Goal: Transaction & Acquisition: Purchase product/service

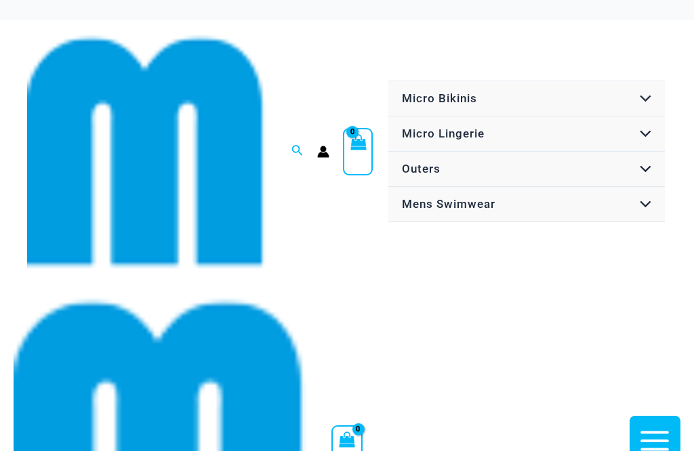
click at [655, 81] on button "Menu Toggle" at bounding box center [642, 99] width 41 height 37
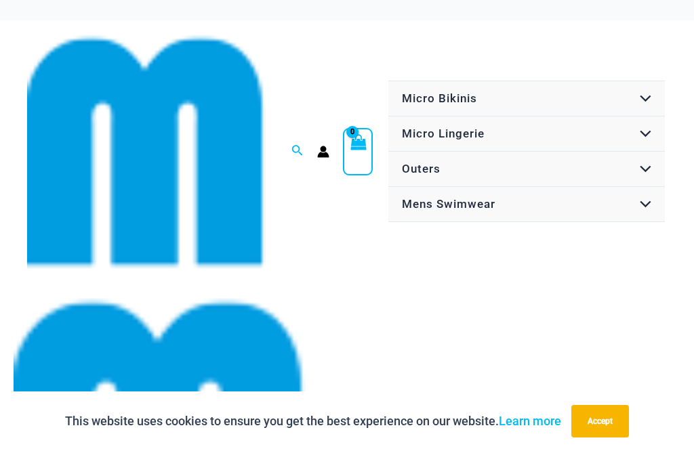
click at [613, 419] on button "Accept" at bounding box center [600, 421] width 58 height 33
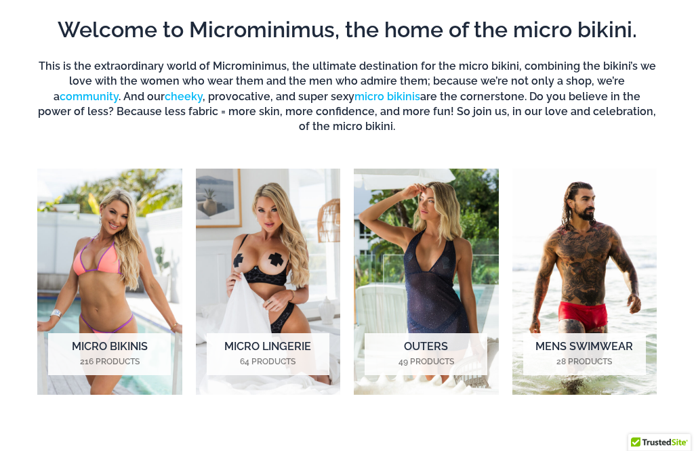
scroll to position [1270, 0]
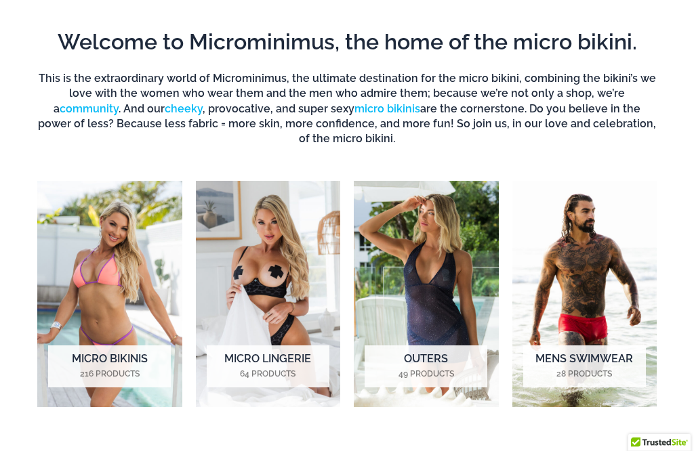
click at [113, 346] on h2 "Micro Bikinis 216 Products" at bounding box center [109, 367] width 123 height 42
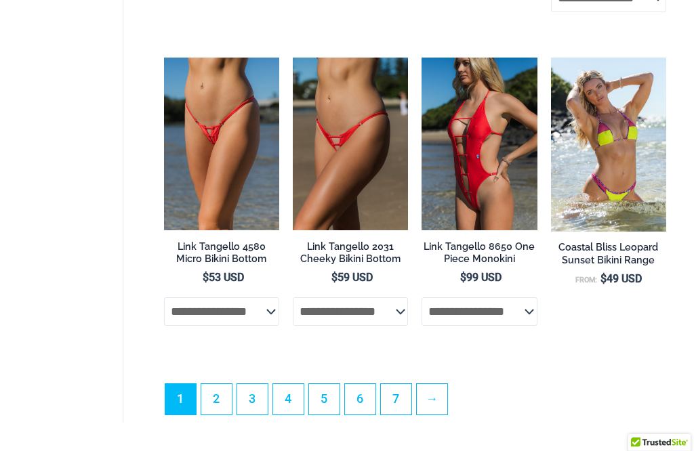
scroll to position [3264, 0]
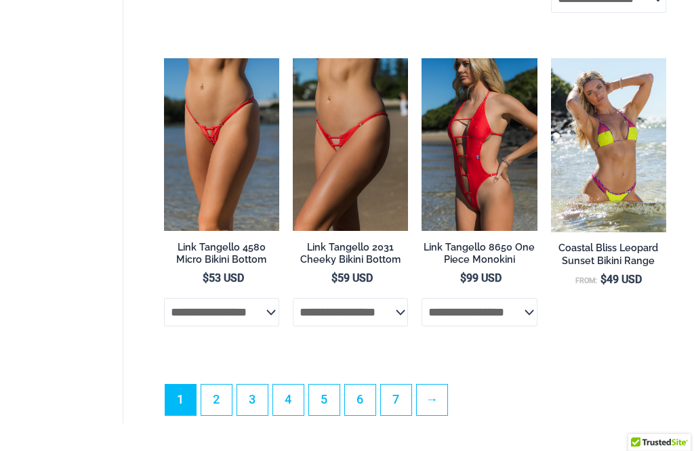
click at [247, 298] on select "**********" at bounding box center [221, 312] width 115 height 28
click at [373, 298] on select "**********" at bounding box center [350, 312] width 115 height 28
click at [508, 298] on select "**********" at bounding box center [478, 312] width 115 height 28
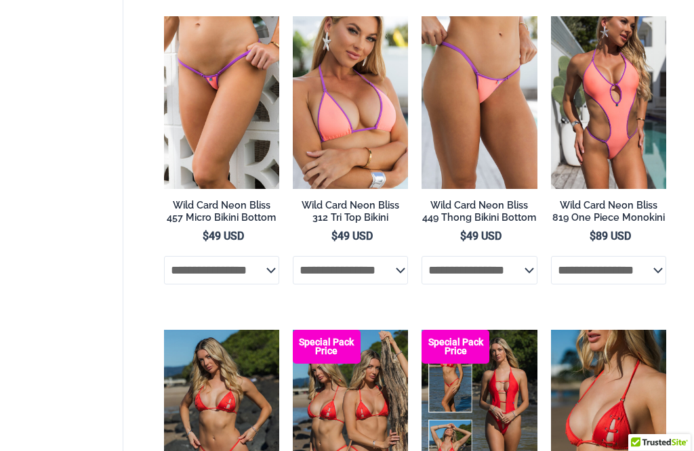
scroll to position [2663, 0]
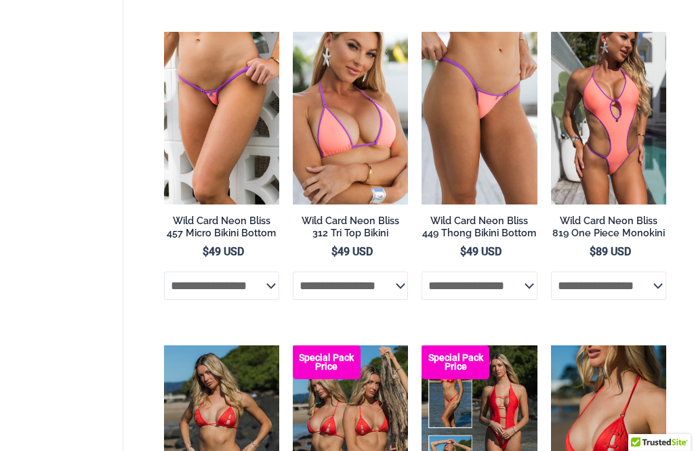
click at [249, 272] on select "**********" at bounding box center [221, 286] width 115 height 28
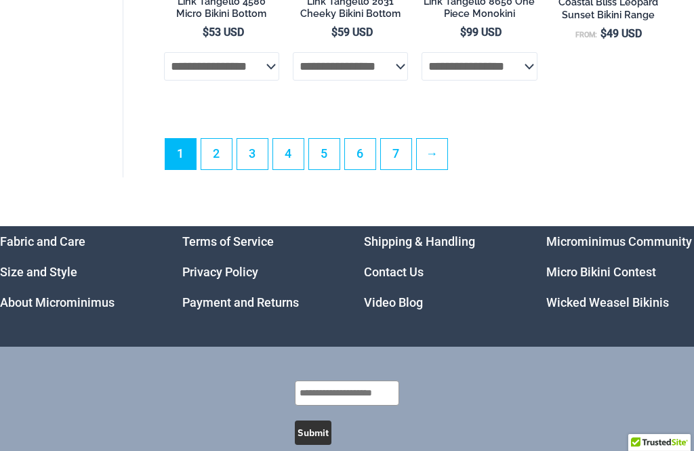
scroll to position [3509, 0]
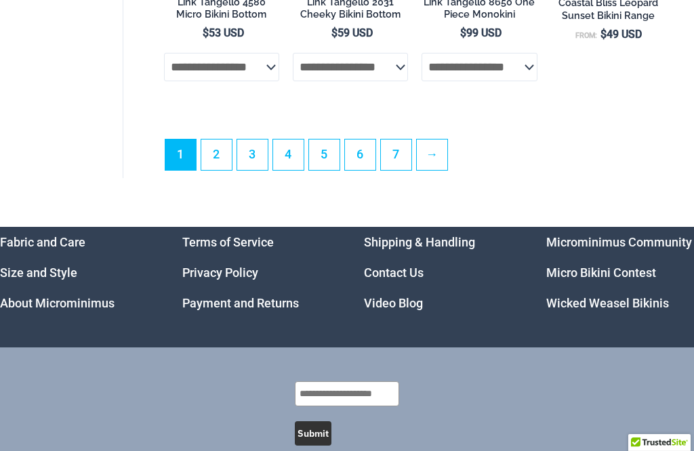
click at [218, 140] on link "2" at bounding box center [216, 155] width 30 height 30
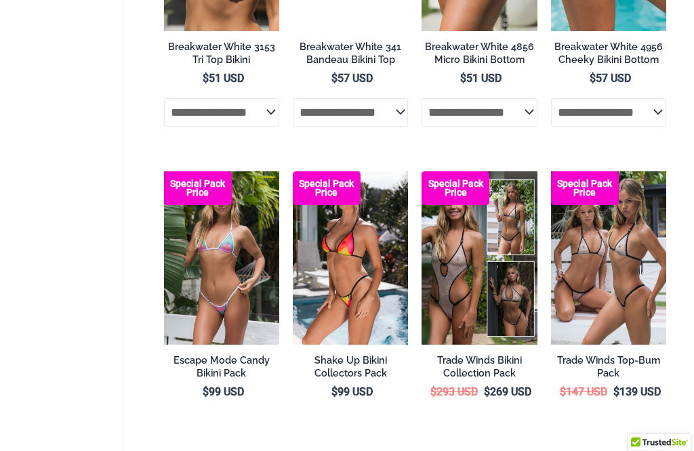
scroll to position [2782, 0]
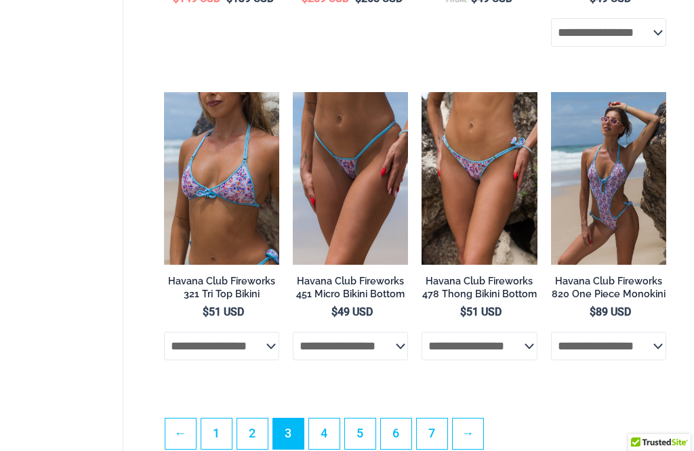
scroll to position [2834, 0]
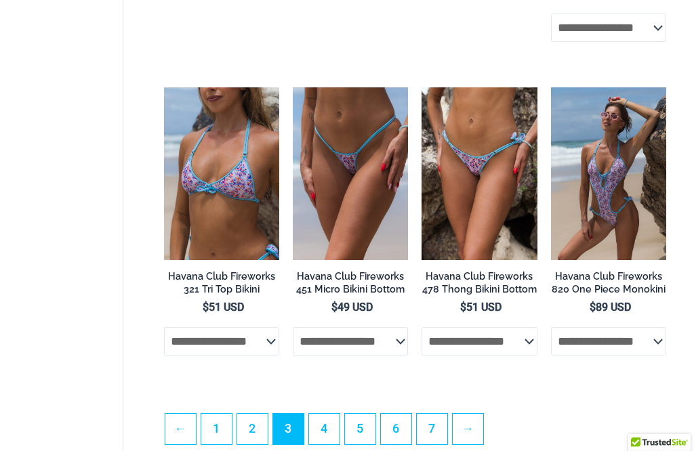
click at [331, 414] on link "4" at bounding box center [324, 429] width 30 height 30
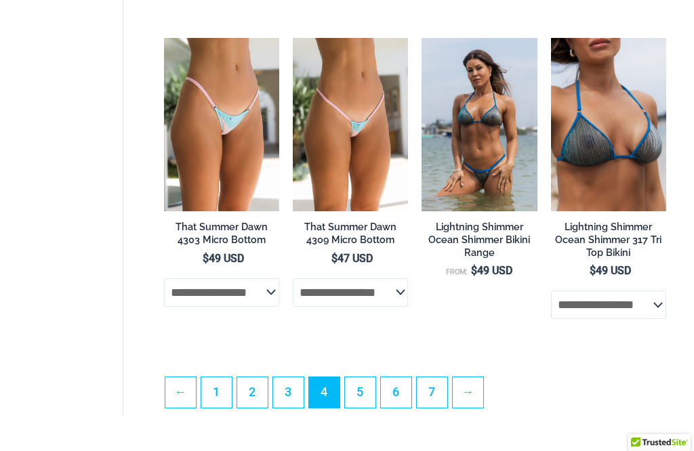
scroll to position [2899, 0]
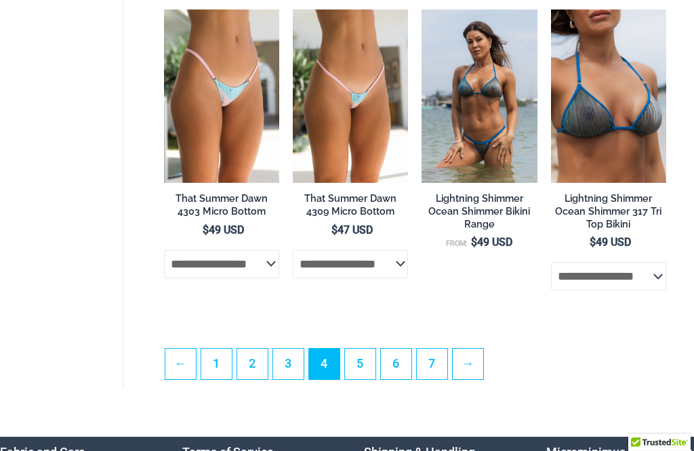
click at [363, 349] on link "5" at bounding box center [360, 364] width 30 height 30
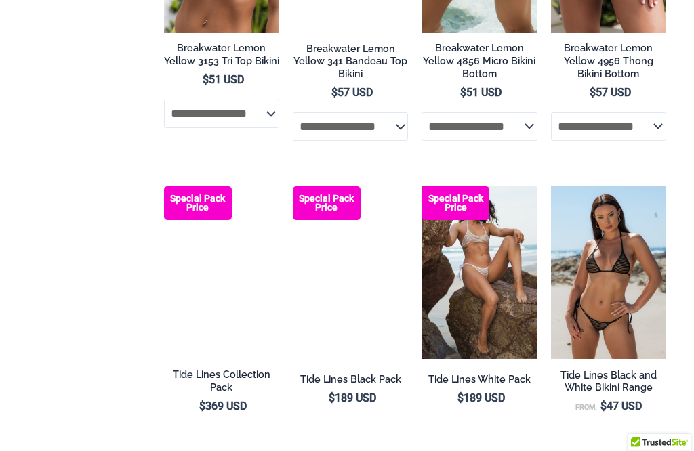
scroll to position [2761, 0]
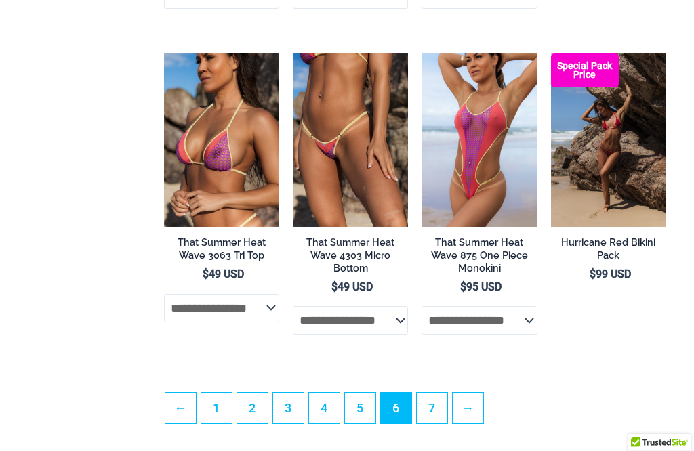
scroll to position [2893, 0]
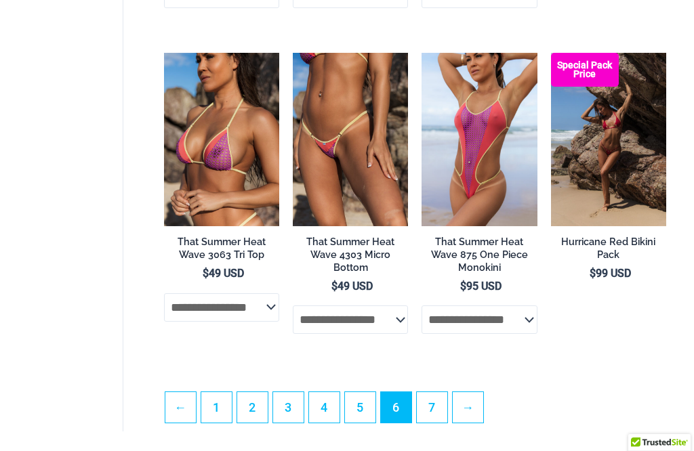
click at [436, 392] on link "7" at bounding box center [432, 407] width 30 height 30
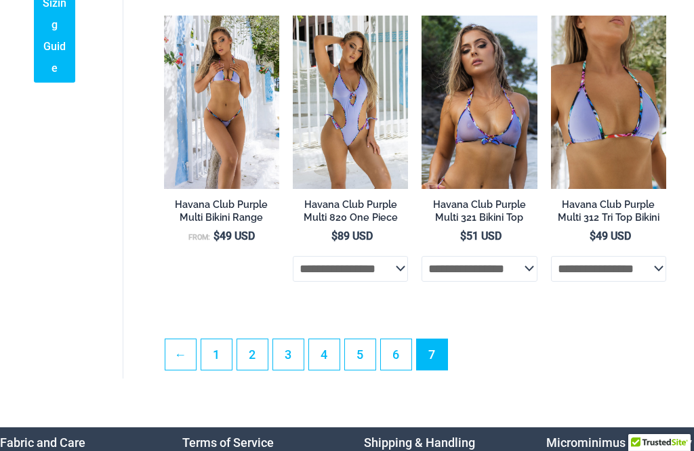
scroll to position [2225, 0]
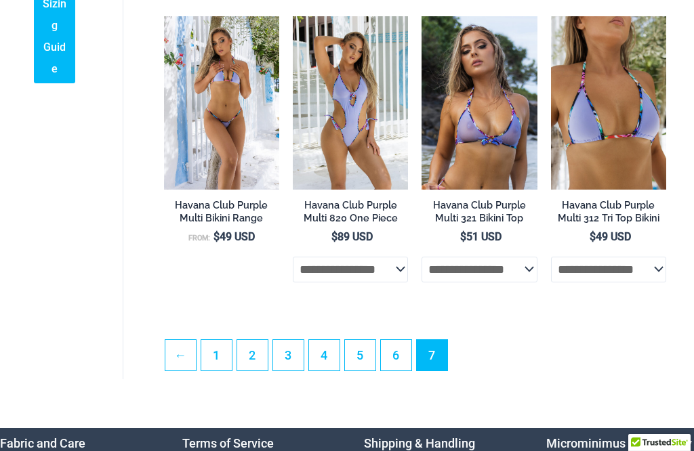
click at [215, 340] on link "1" at bounding box center [216, 355] width 30 height 30
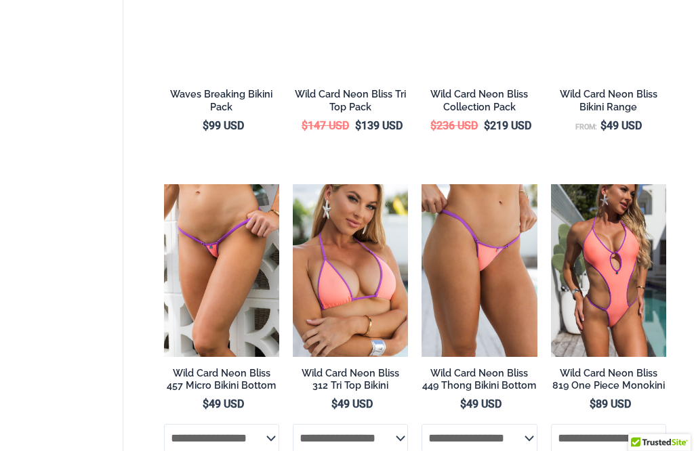
scroll to position [2511, 0]
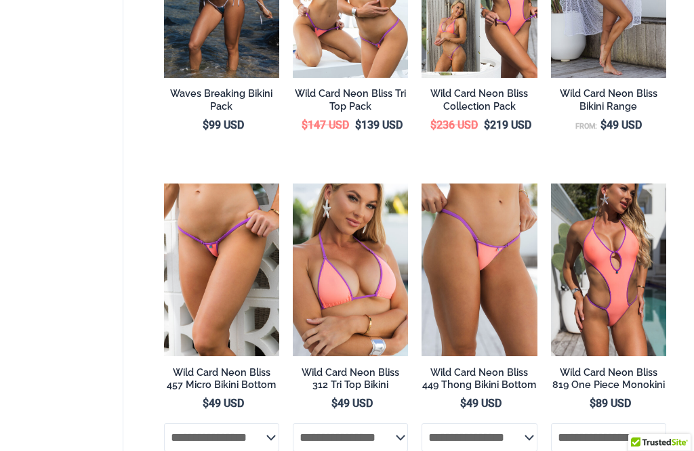
click at [238, 367] on h2 "Wild Card Neon Bliss 457 Micro Bikini Bottom" at bounding box center [221, 379] width 115 height 25
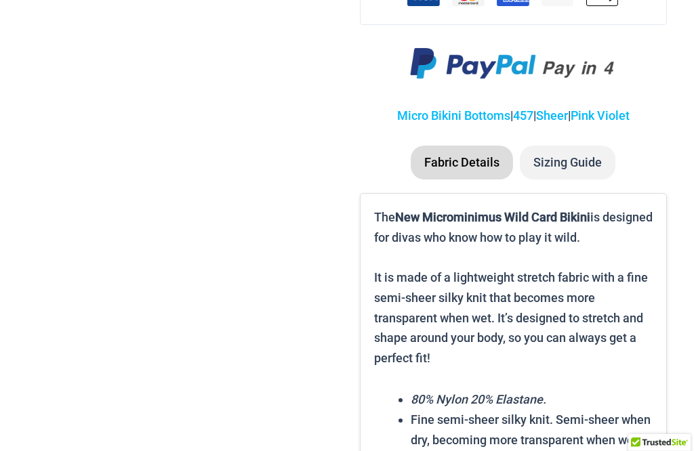
scroll to position [1608, 0]
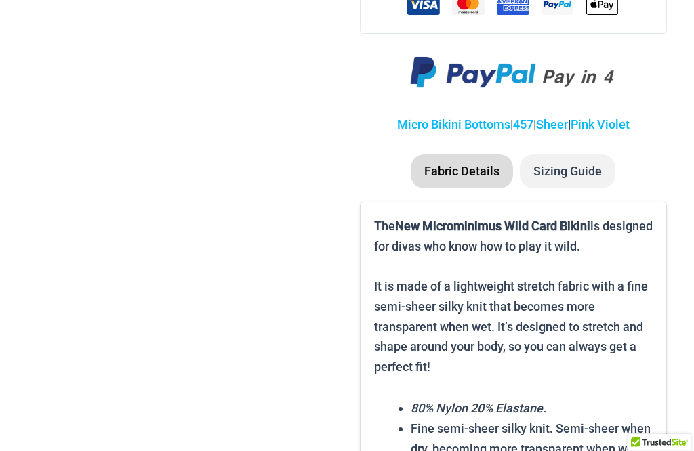
click at [582, 154] on li "Sizing Guide" at bounding box center [568, 171] width 96 height 34
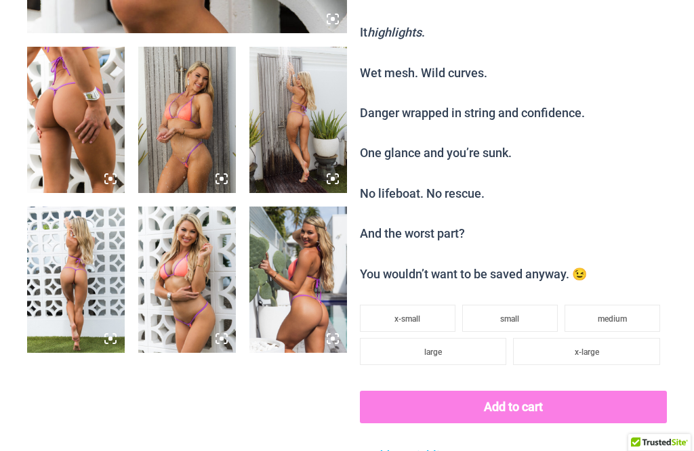
scroll to position [1074, 0]
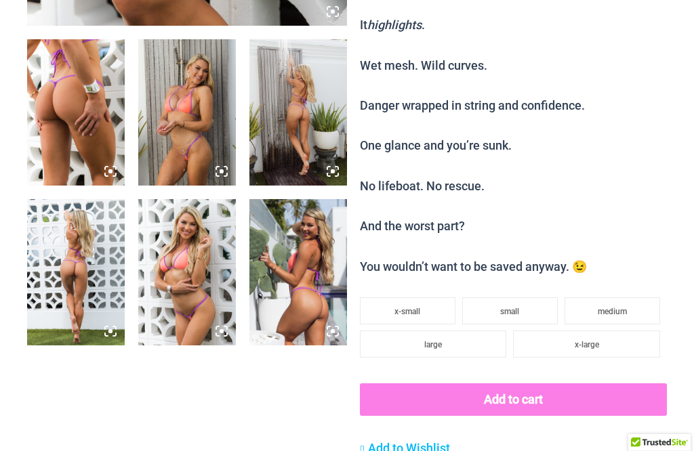
click at [419, 307] on span "x-small" at bounding box center [407, 311] width 26 height 9
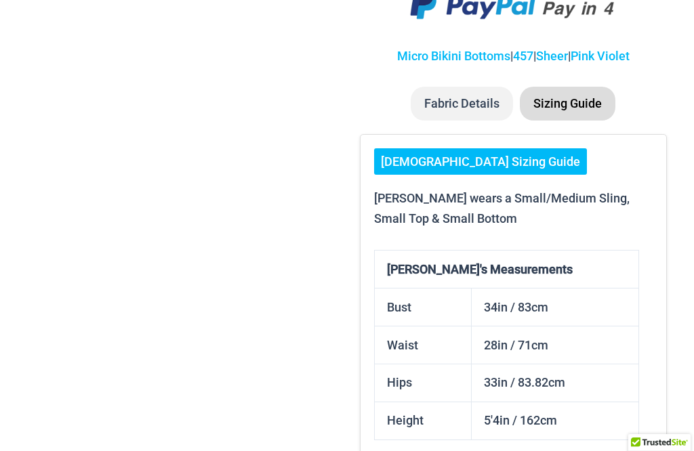
scroll to position [1709, 0]
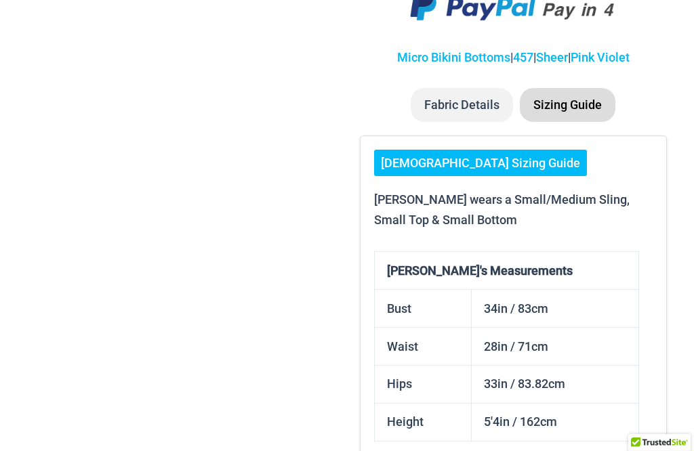
click at [480, 88] on li "Fabric Details" at bounding box center [462, 105] width 102 height 34
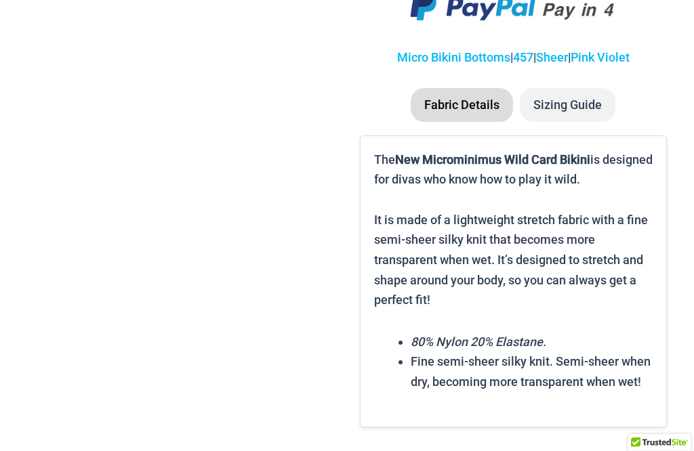
click at [577, 88] on li "Sizing Guide" at bounding box center [568, 105] width 96 height 34
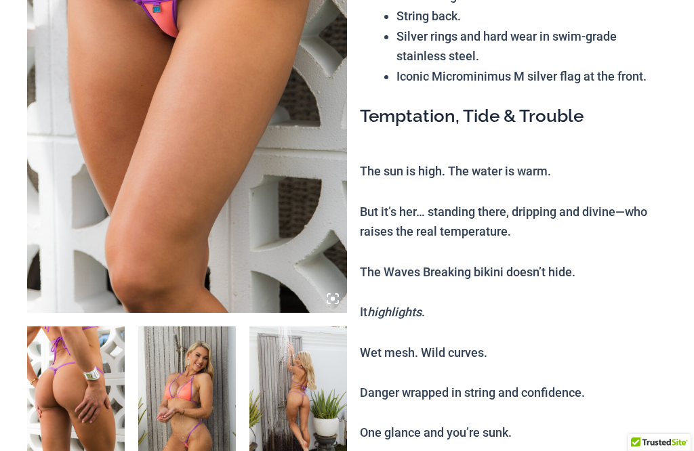
scroll to position [789, 0]
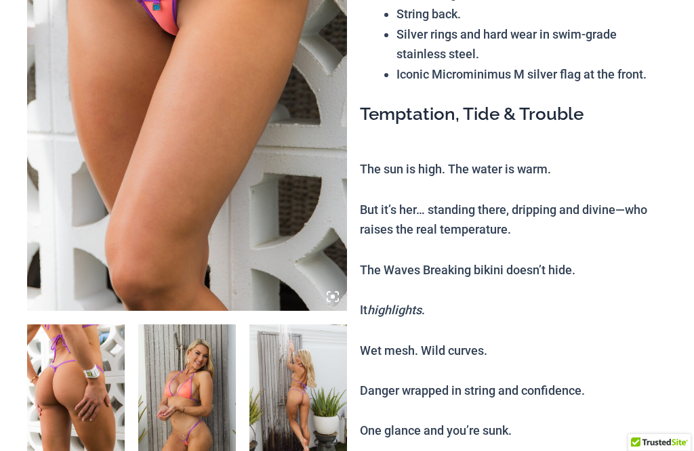
click at [183, 394] on img at bounding box center [187, 398] width 98 height 146
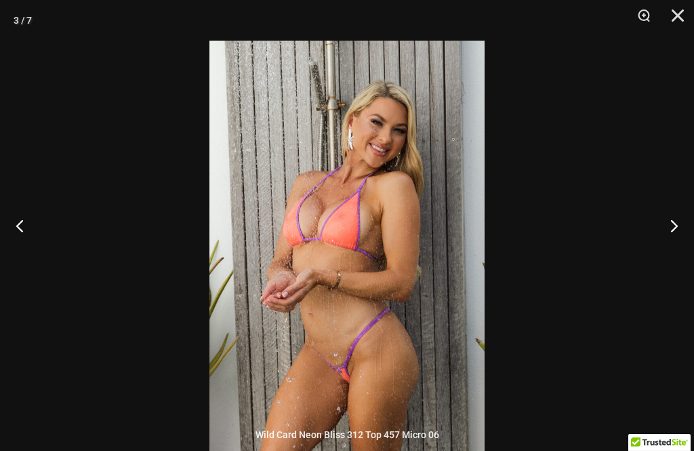
click at [673, 245] on button "Next" at bounding box center [668, 226] width 51 height 68
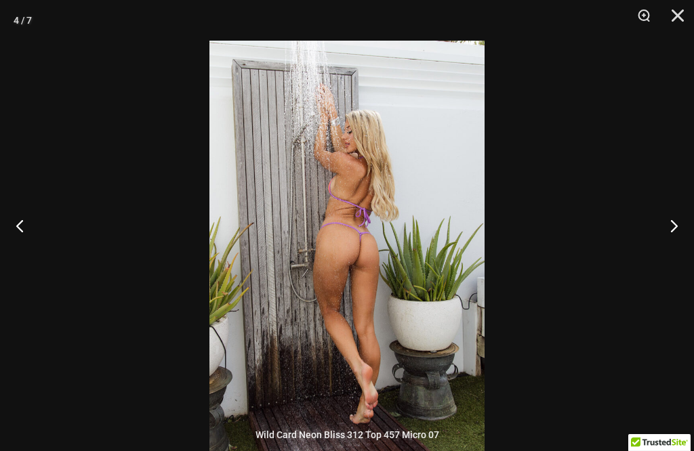
click at [680, 239] on button "Next" at bounding box center [668, 226] width 51 height 68
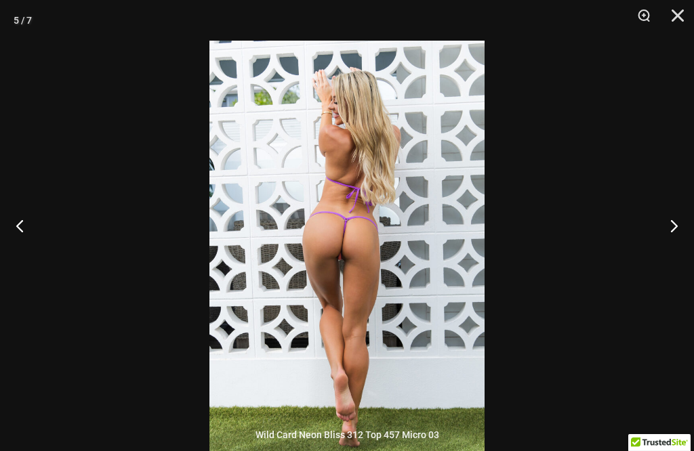
click at [678, 245] on button "Next" at bounding box center [668, 226] width 51 height 68
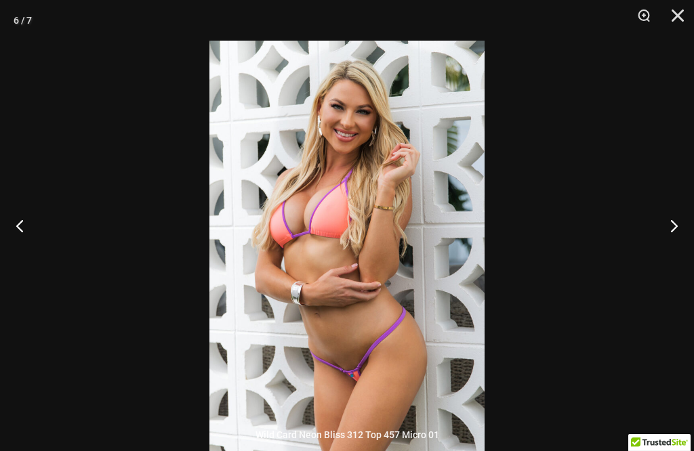
click at [685, 245] on button "Next" at bounding box center [668, 226] width 51 height 68
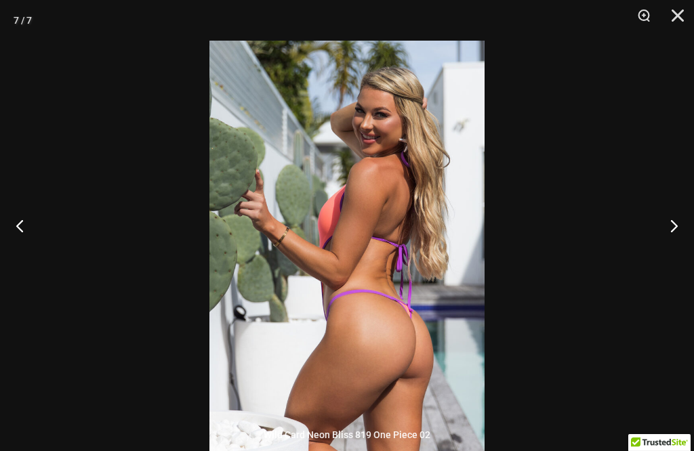
click at [690, 242] on button "Next" at bounding box center [668, 226] width 51 height 68
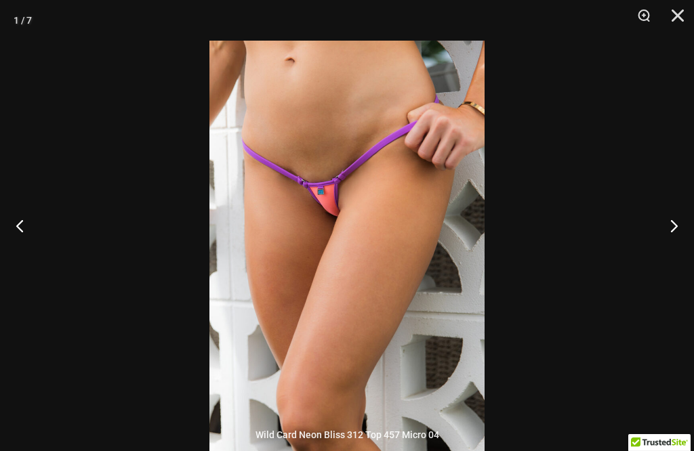
click at [692, 239] on button "Next" at bounding box center [668, 226] width 51 height 68
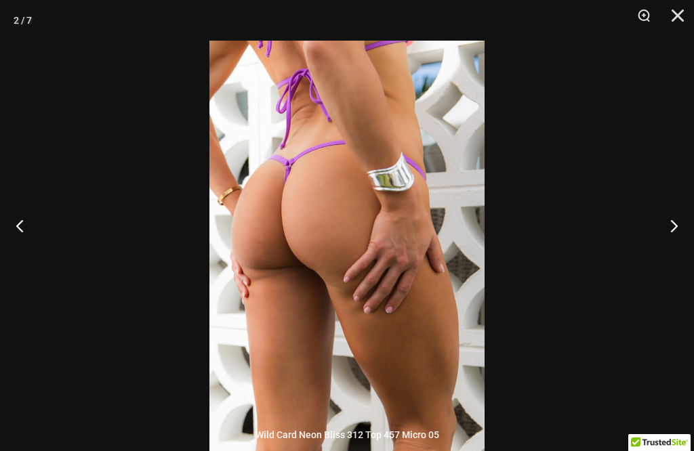
click at [690, 239] on button "Next" at bounding box center [668, 226] width 51 height 68
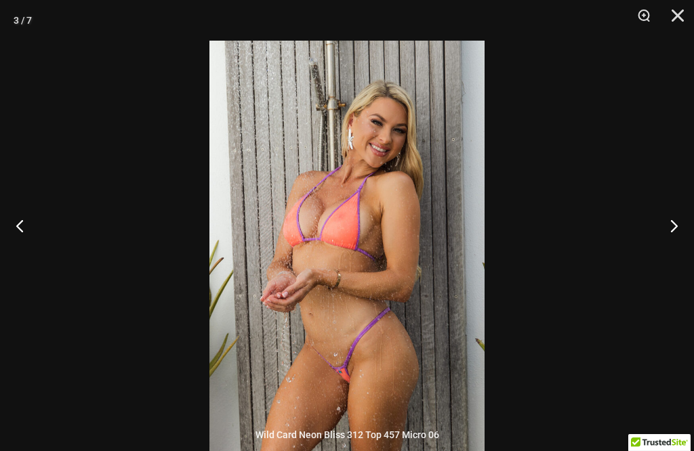
click at [692, 240] on button "Next" at bounding box center [668, 226] width 51 height 68
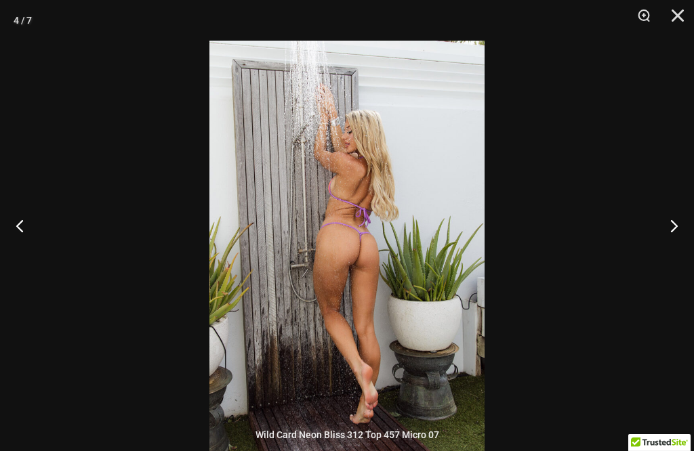
click at [693, 241] on button "Next" at bounding box center [668, 226] width 51 height 68
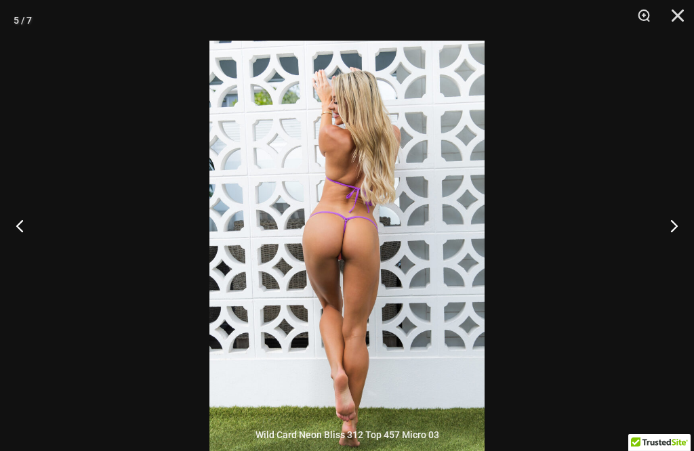
click at [693, 240] on button "Next" at bounding box center [668, 226] width 51 height 68
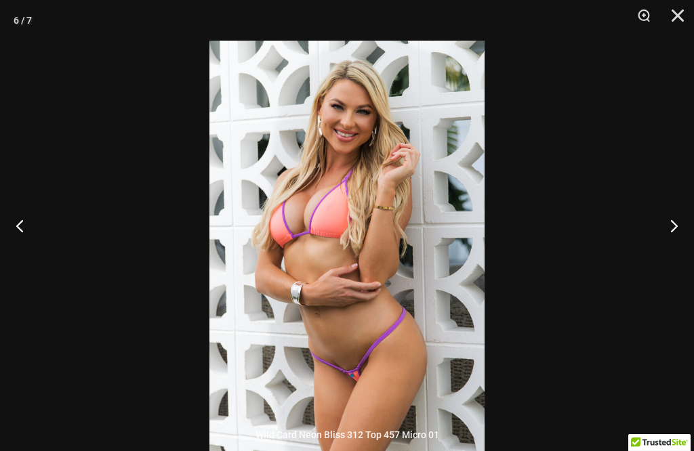
click at [692, 243] on button "Next" at bounding box center [668, 226] width 51 height 68
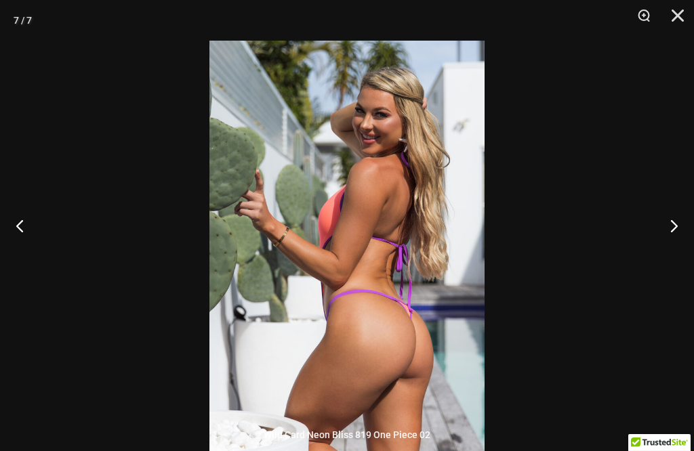
click at [692, 242] on button "Next" at bounding box center [668, 226] width 51 height 68
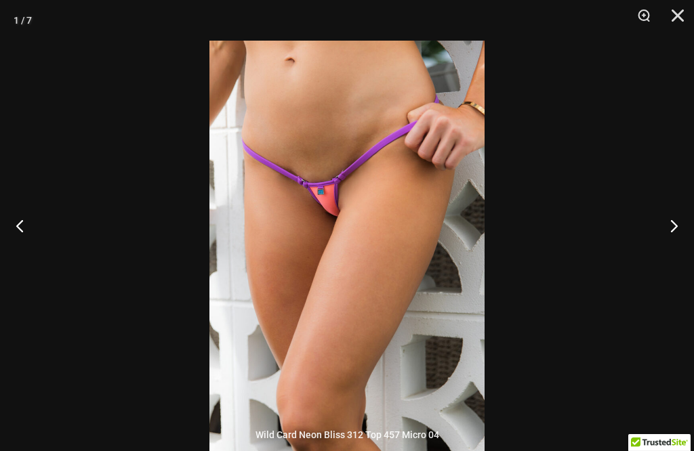
click at [688, 12] on button "Close" at bounding box center [673, 20] width 34 height 41
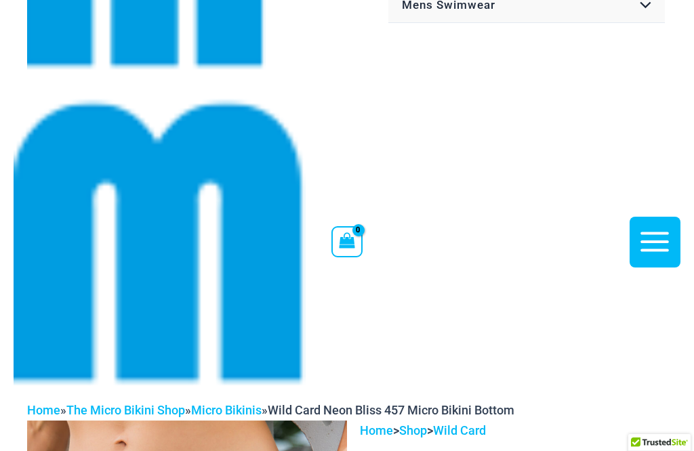
scroll to position [199, 0]
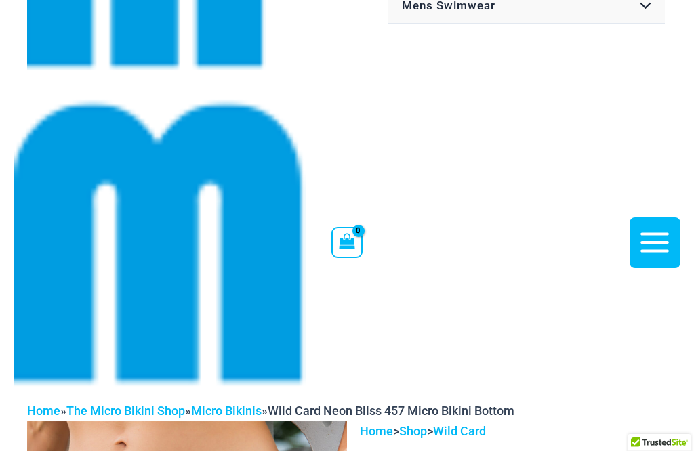
click at [658, 226] on icon "button" at bounding box center [655, 243] width 34 height 34
click at [660, 226] on icon "button" at bounding box center [655, 243] width 34 height 34
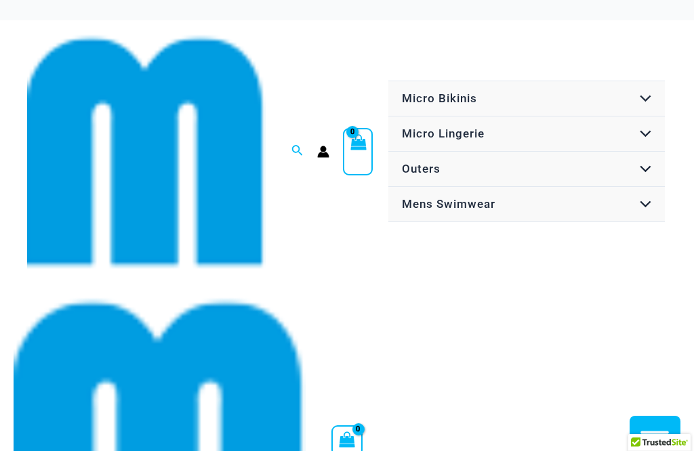
scroll to position [0, 0]
